Goal: Register for event/course

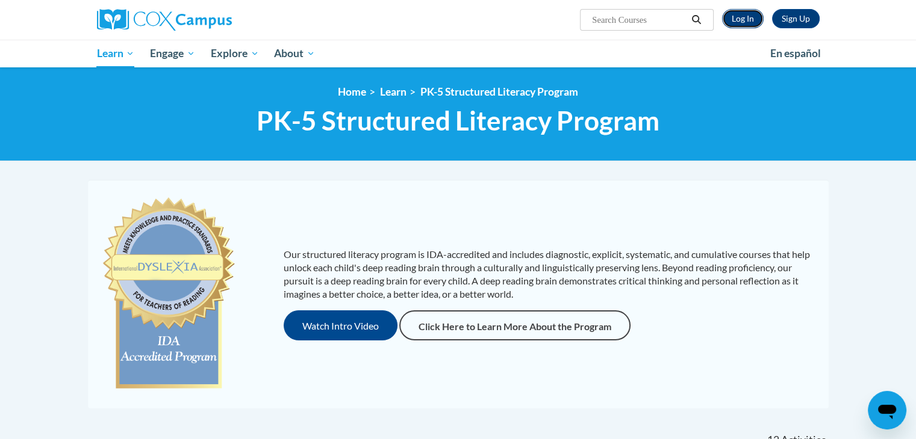
click at [751, 17] on link "Log In" at bounding box center [743, 18] width 42 height 19
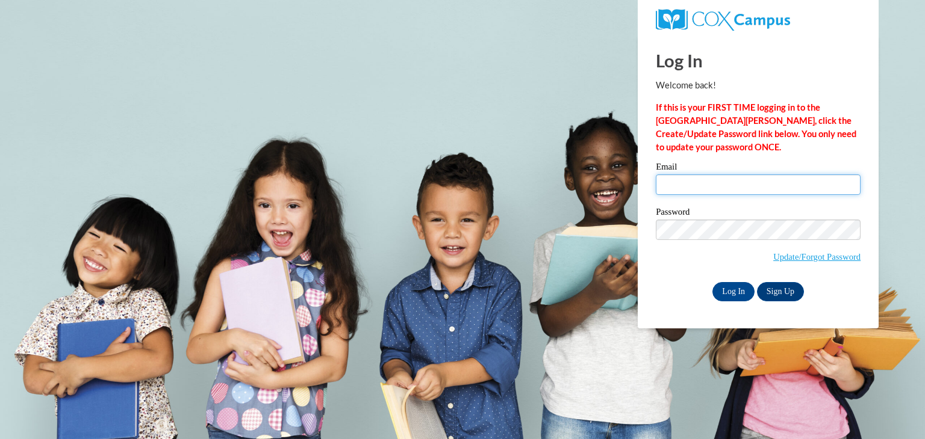
click at [693, 194] on input "Email" at bounding box center [758, 185] width 205 height 20
type input "e"
type input "egaeding@butler.edu"
click at [739, 189] on input "egaeding@butler.edu" at bounding box center [758, 185] width 205 height 20
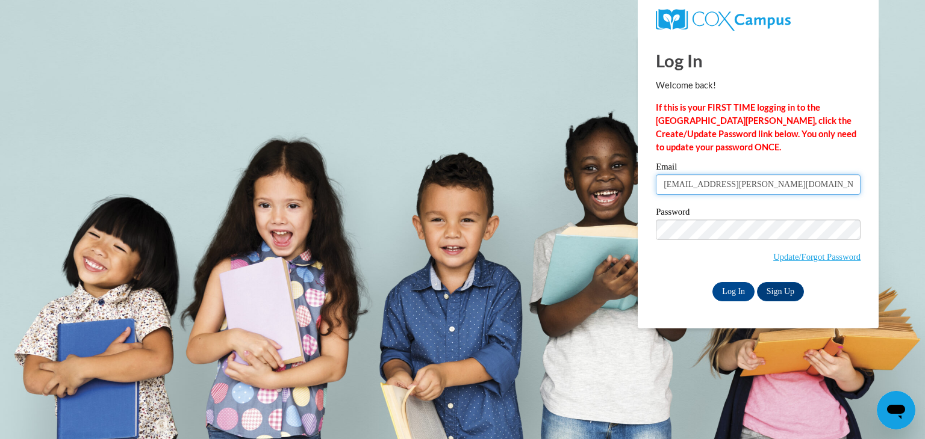
click at [739, 189] on input "egaeding@butler.edu" at bounding box center [758, 185] width 205 height 20
click at [733, 212] on label "Password" at bounding box center [758, 214] width 205 height 12
click at [718, 186] on input "Email" at bounding box center [758, 185] width 205 height 20
type input "emily.gaeding@icloud.com"
click at [732, 291] on input "Log In" at bounding box center [733, 291] width 42 height 19
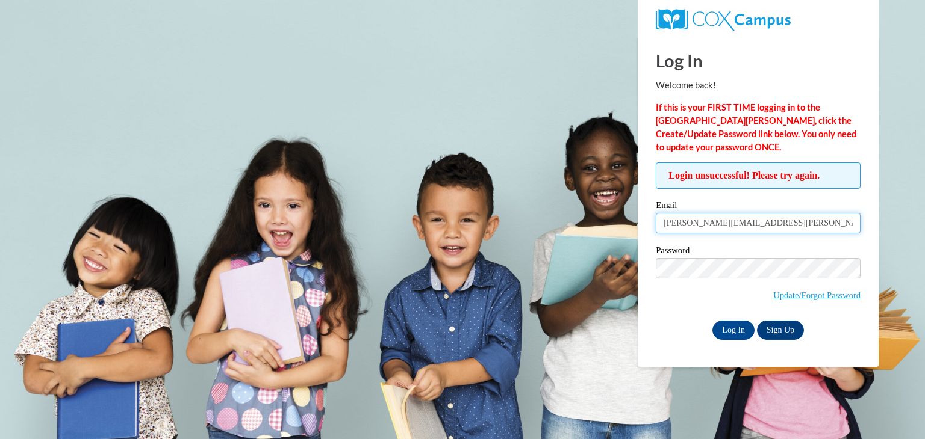
click at [717, 220] on input "emily.gaeding@icloud.com" at bounding box center [758, 223] width 205 height 20
click at [685, 220] on input "Email" at bounding box center [758, 223] width 205 height 20
type input "emily.gaeding@icloud.com"
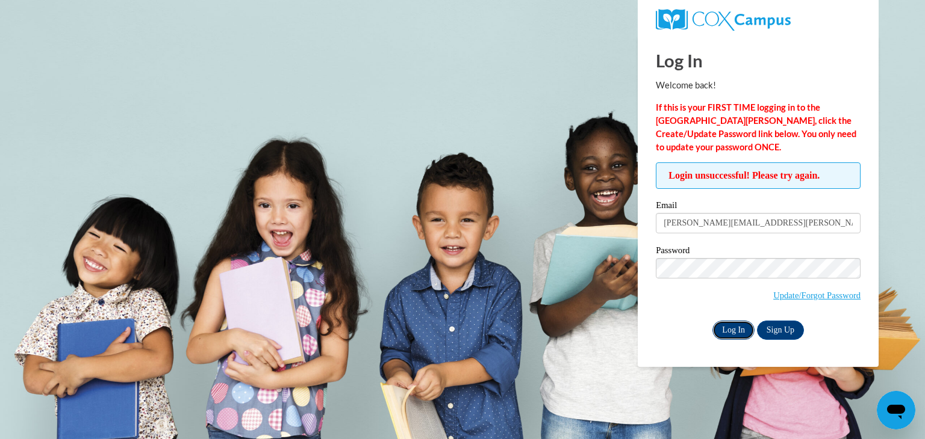
click at [723, 334] on input "Log In" at bounding box center [733, 330] width 42 height 19
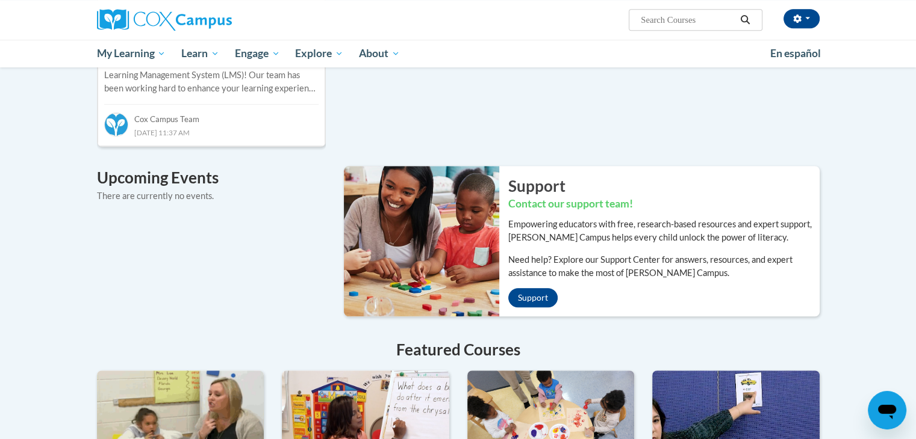
scroll to position [698, 0]
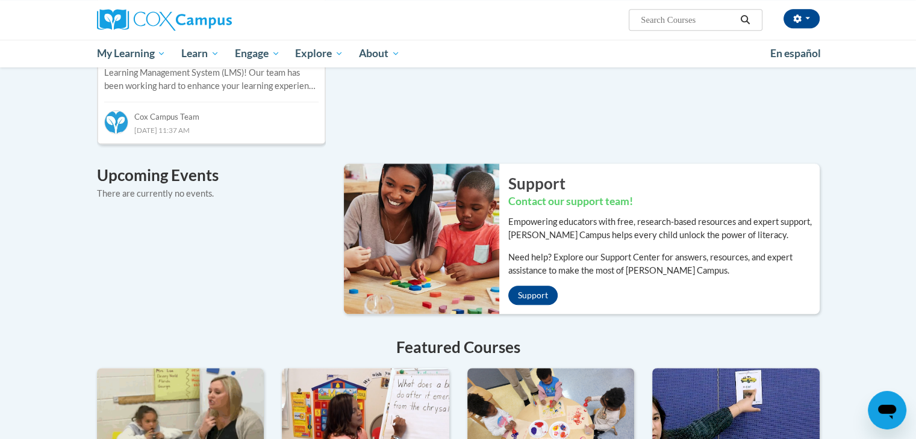
click at [669, 22] on input "Search..." at bounding box center [687, 20] width 96 height 14
type input "Systematic and Explicit Phonics Instruction"
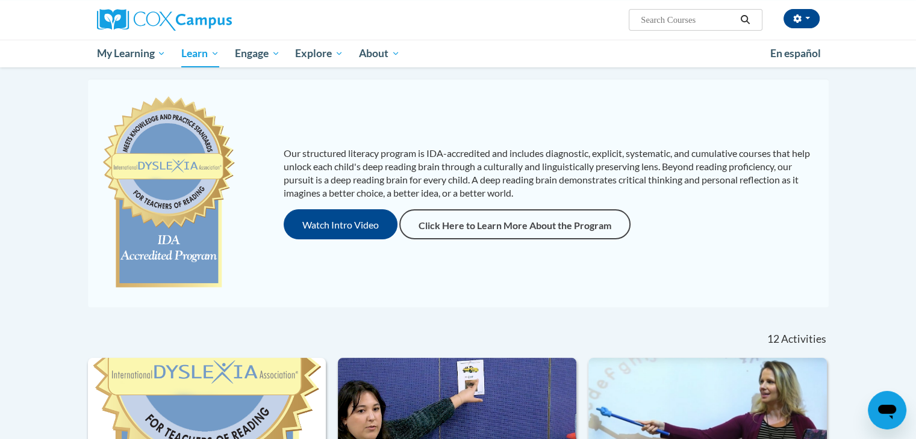
scroll to position [103, 0]
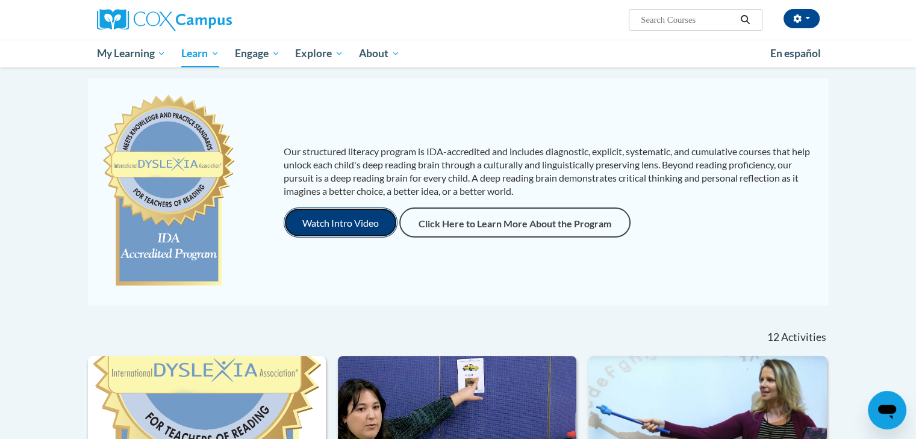
click at [366, 224] on button "Watch Intro Video" at bounding box center [341, 223] width 114 height 30
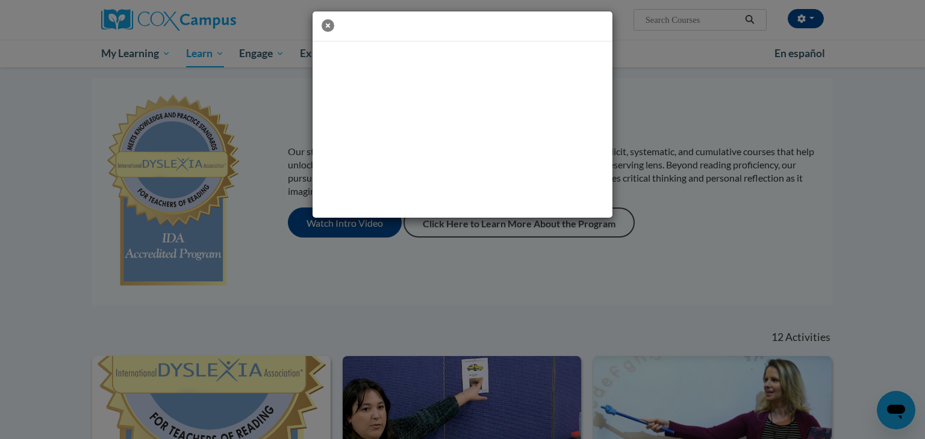
click at [324, 22] on icon "button" at bounding box center [327, 25] width 13 height 13
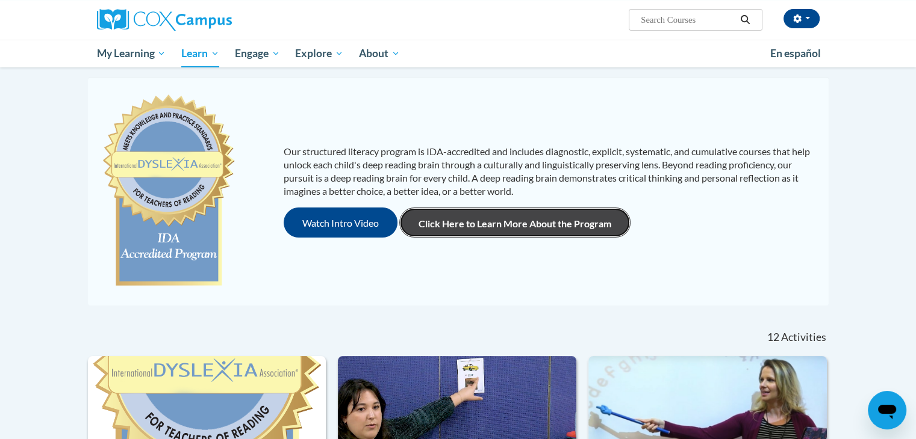
click at [466, 221] on link "Click Here to Learn More About the Program" at bounding box center [514, 223] width 231 height 30
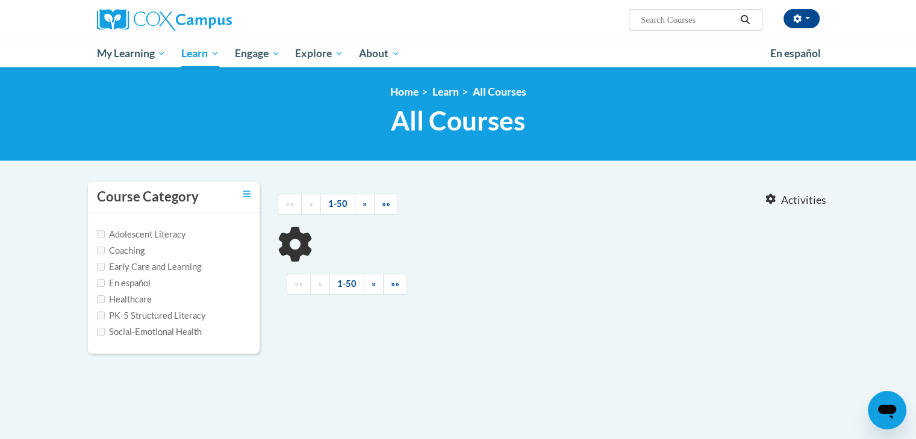
type input "Systematic and Explicit Phonics Instruction"
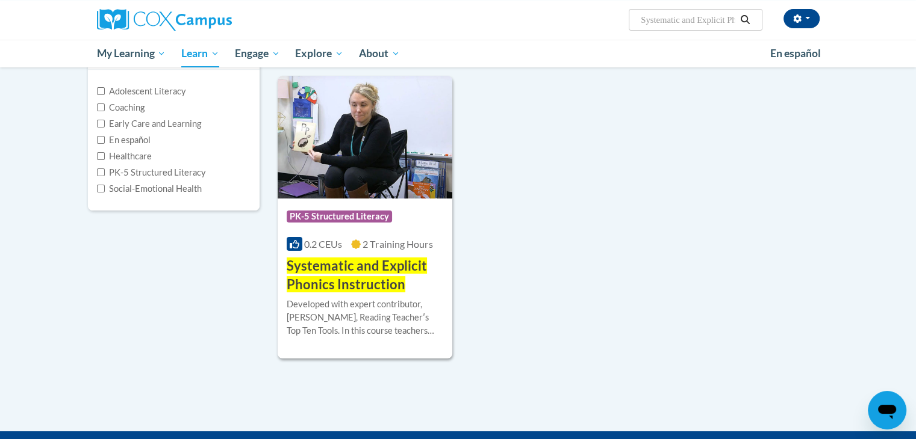
scroll to position [147, 0]
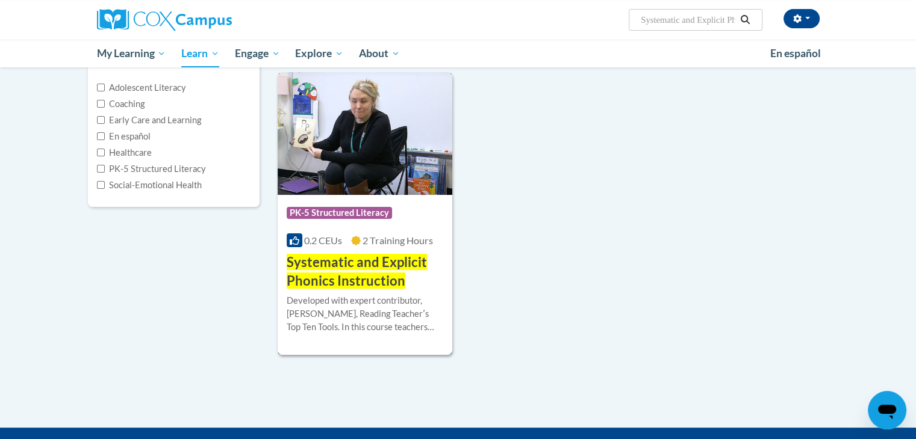
click at [315, 262] on span "Systematic and Explicit Phonics Instruction" at bounding box center [357, 271] width 140 height 35
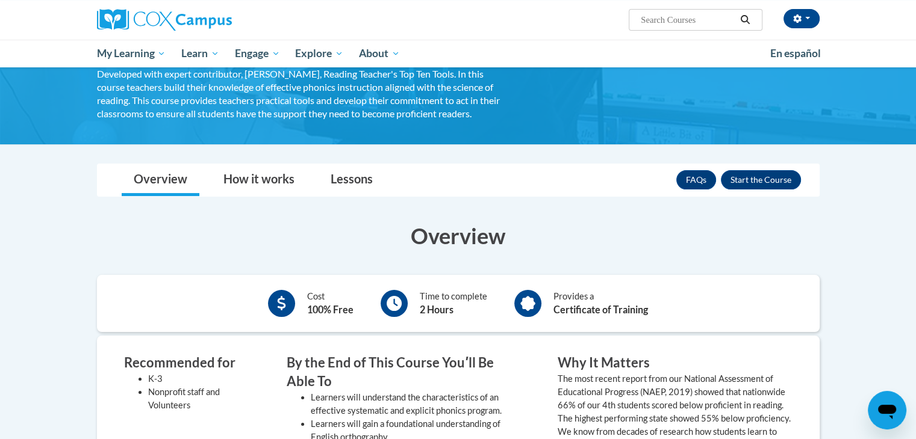
scroll to position [120, 0]
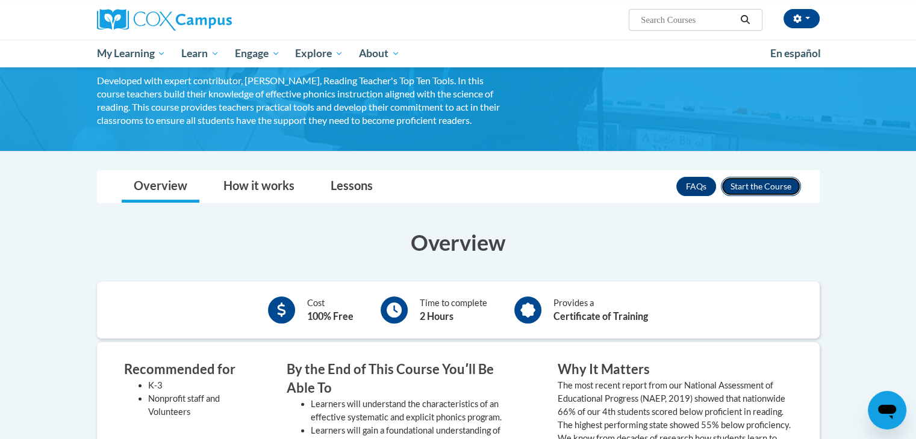
click at [760, 186] on button "Enroll" at bounding box center [761, 186] width 80 height 19
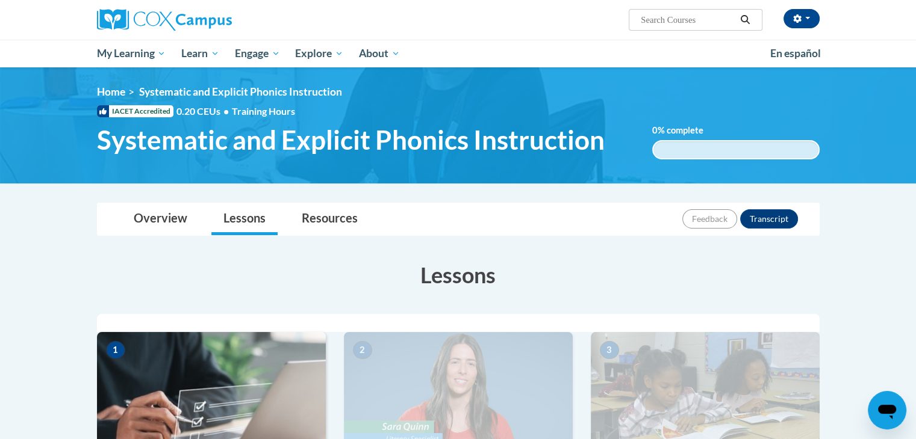
scroll to position [21, 0]
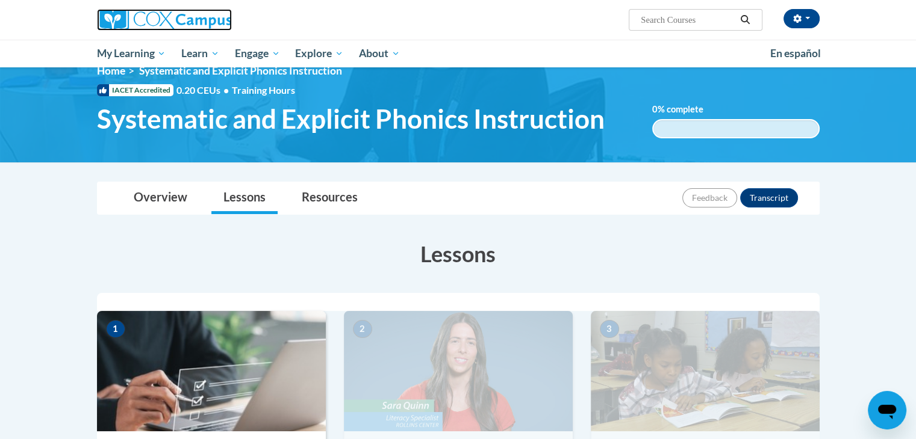
click at [190, 10] on img at bounding box center [164, 20] width 135 height 22
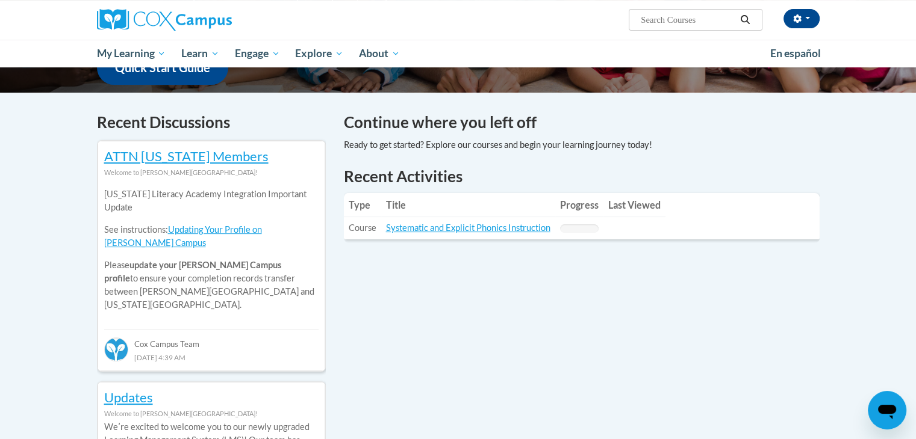
scroll to position [331, 0]
